Goal: Task Accomplishment & Management: Complete application form

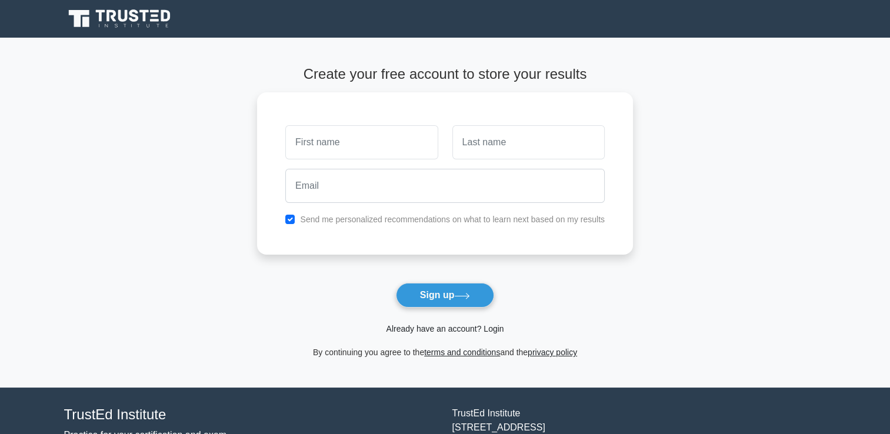
click at [412, 332] on link "Already have an account? Login" at bounding box center [445, 328] width 118 height 9
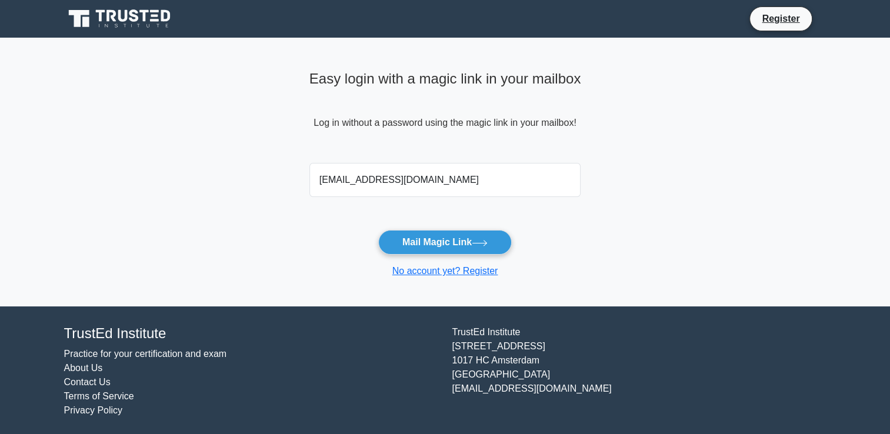
type input "ed3m@yahoo.com"
click at [378, 230] on button "Mail Magic Link" at bounding box center [445, 242] width 134 height 25
